Goal: Task Accomplishment & Management: Use online tool/utility

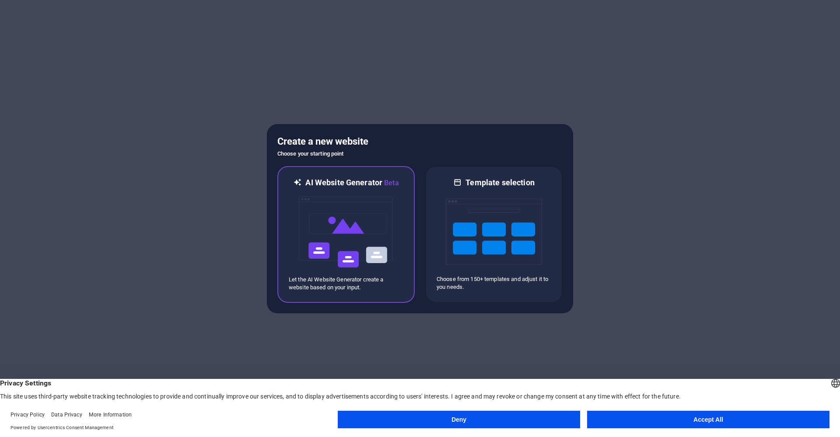
click at [375, 217] on img at bounding box center [346, 232] width 96 height 87
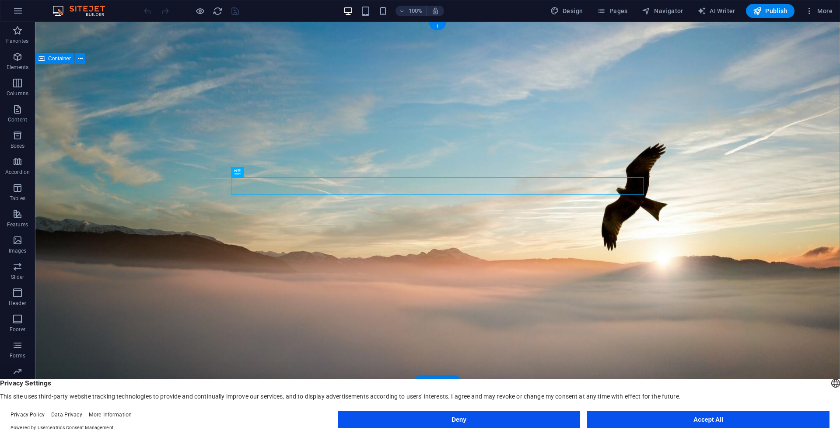
click at [787, 420] on button "Accept All" at bounding box center [708, 419] width 242 height 17
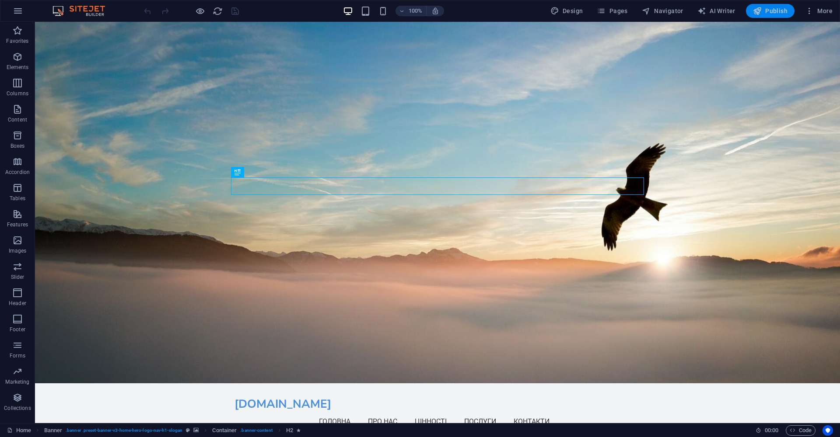
click at [779, 11] on span "Publish" at bounding box center [770, 11] width 35 height 9
click at [619, 10] on span "Pages" at bounding box center [612, 11] width 31 height 9
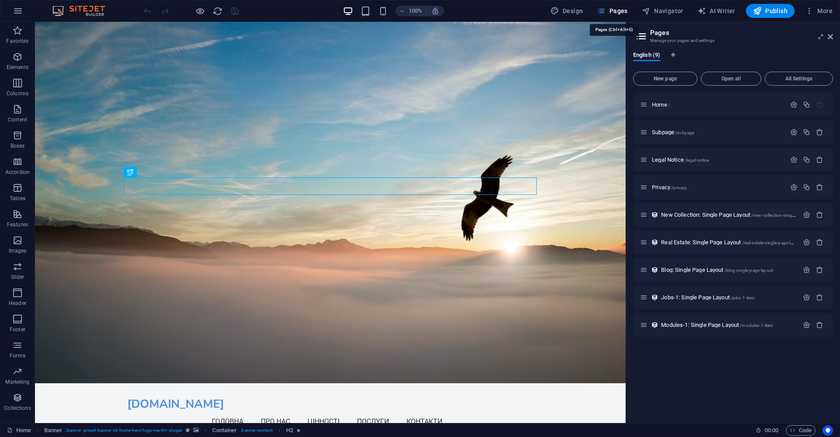
click at [619, 10] on span "Pages" at bounding box center [612, 11] width 31 height 9
click at [830, 35] on icon at bounding box center [830, 36] width 5 height 7
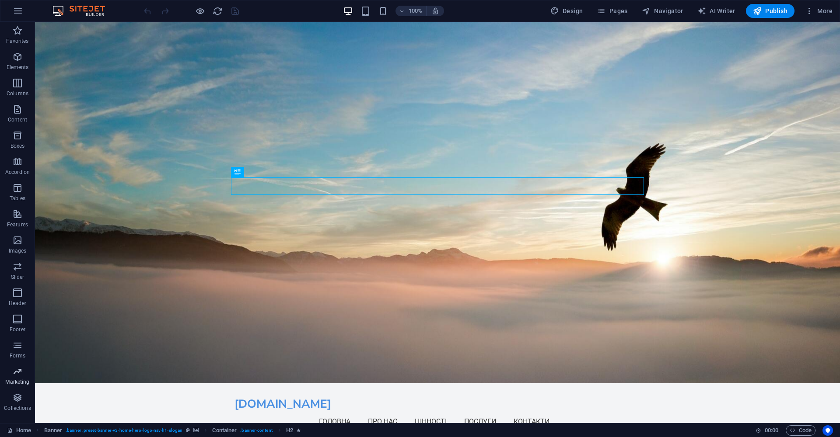
click at [17, 374] on icon "button" at bounding box center [17, 372] width 10 height 10
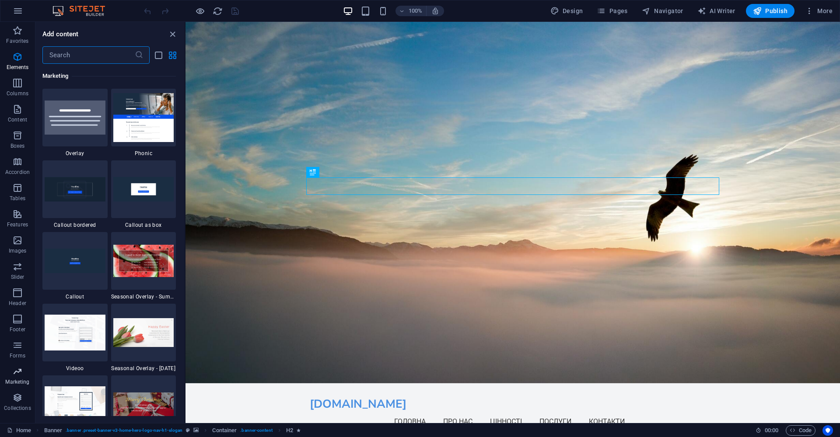
scroll to position [7126, 0]
click at [18, 32] on icon "button" at bounding box center [17, 30] width 10 height 10
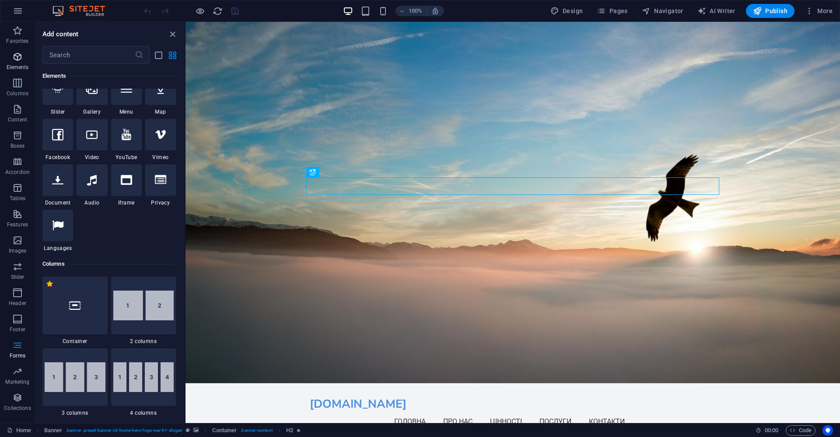
scroll to position [0, 0]
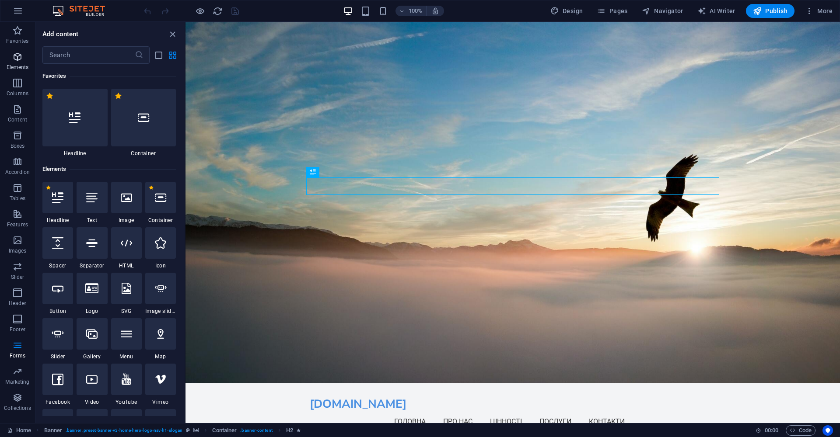
click at [17, 59] on icon "button" at bounding box center [17, 57] width 10 height 10
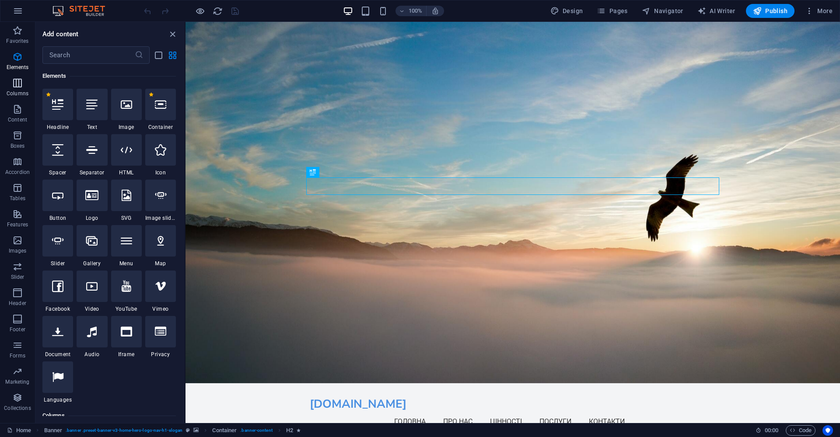
scroll to position [93, 0]
click at [420, 30] on span "Menu" at bounding box center [422, 30] width 13 height 5
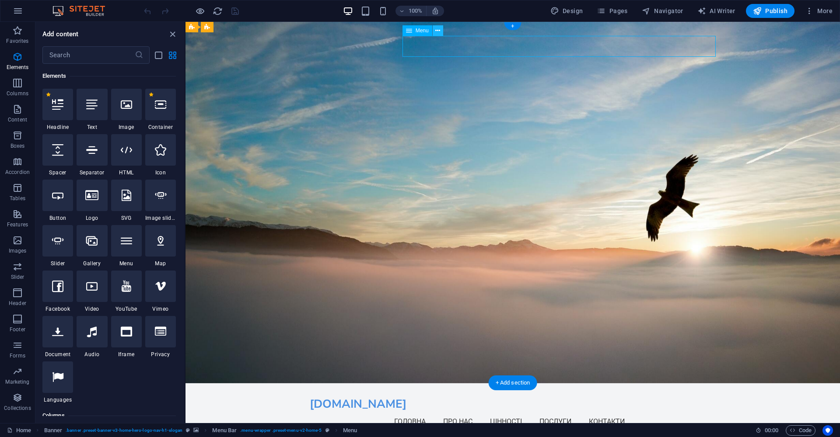
click at [437, 29] on icon at bounding box center [437, 30] width 5 height 9
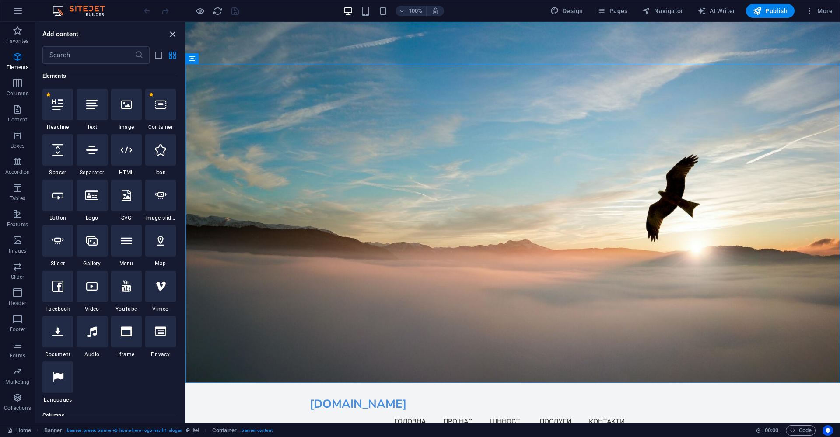
click at [174, 34] on icon "close panel" at bounding box center [173, 34] width 10 height 10
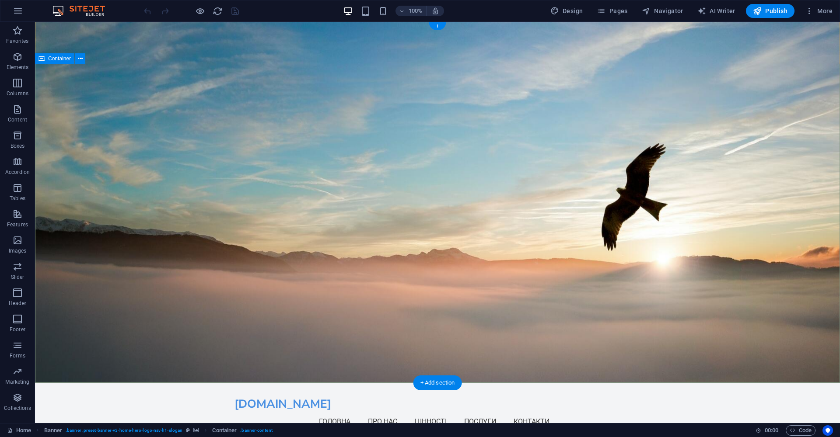
click at [773, 13] on span "Publish" at bounding box center [770, 11] width 35 height 9
